Goal: Information Seeking & Learning: Learn about a topic

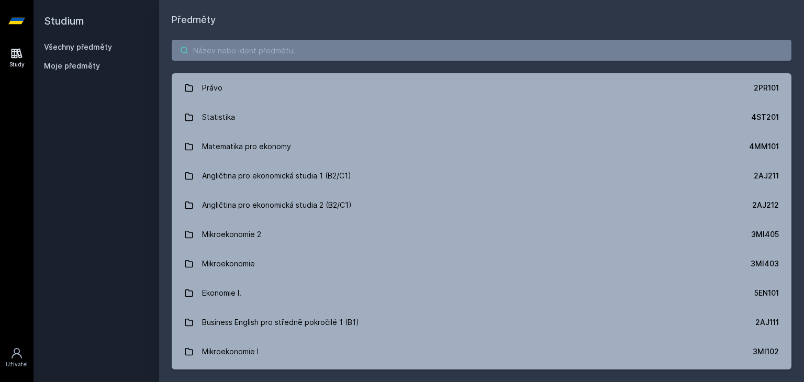
click at [327, 54] on input "search" at bounding box center [482, 50] width 620 height 21
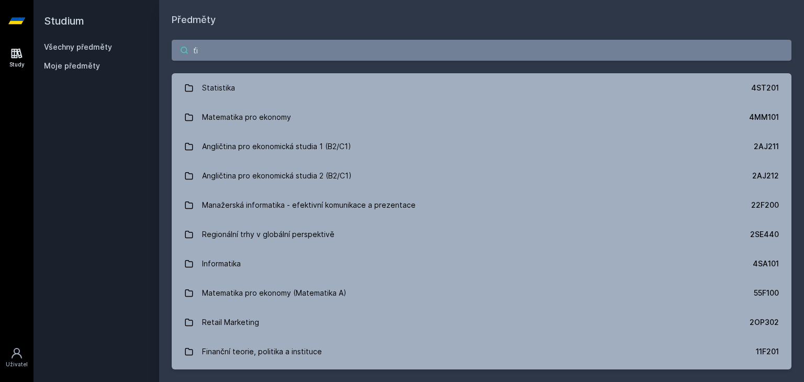
type input "ť"
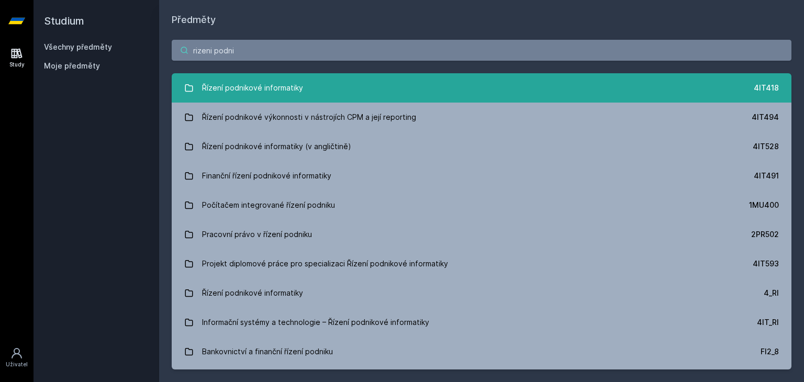
type input "rizeni podni"
click at [385, 91] on link "Řízení podnikové informatiky 4IT418" at bounding box center [482, 87] width 620 height 29
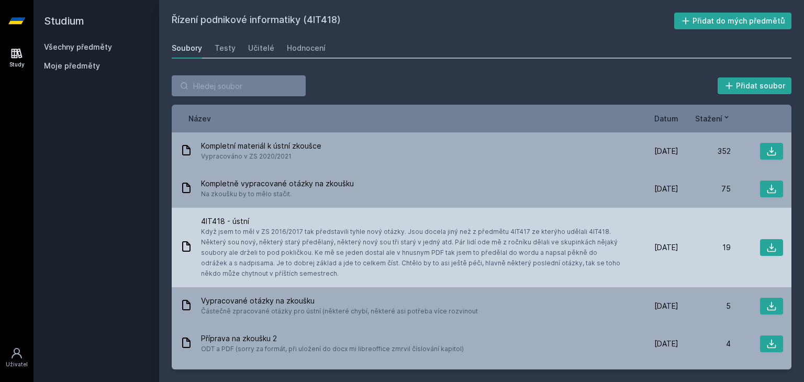
scroll to position [31, 0]
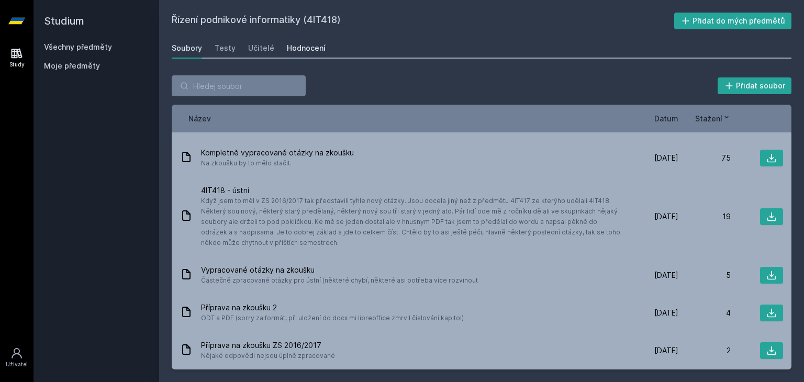
click at [306, 47] on div "Hodnocení" at bounding box center [306, 48] width 39 height 10
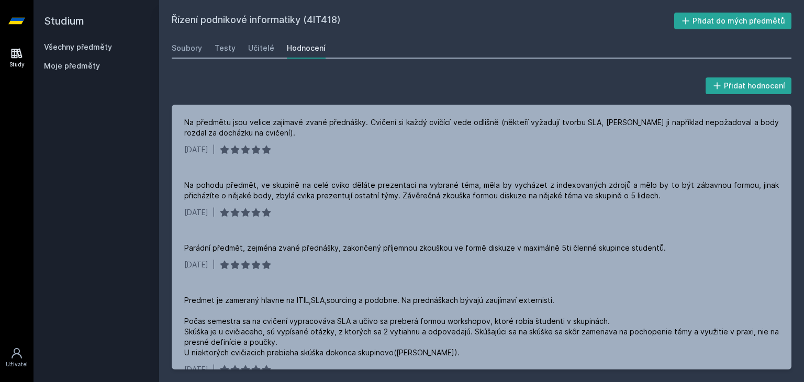
click at [306, 47] on div "Hodnocení" at bounding box center [306, 48] width 39 height 10
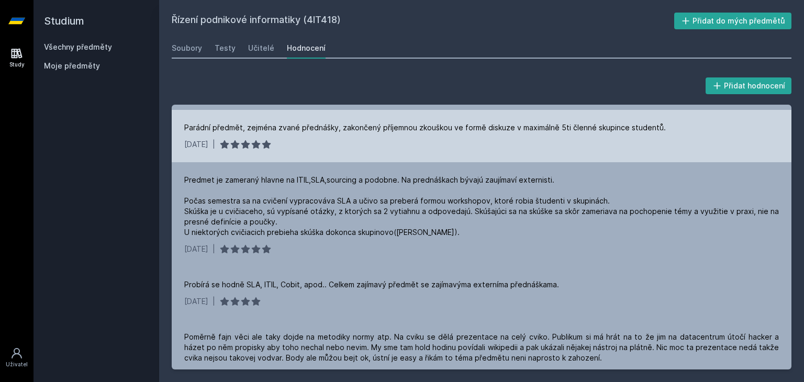
scroll to position [119, 0]
